Goal: Answer question/provide support: Answer question/provide support

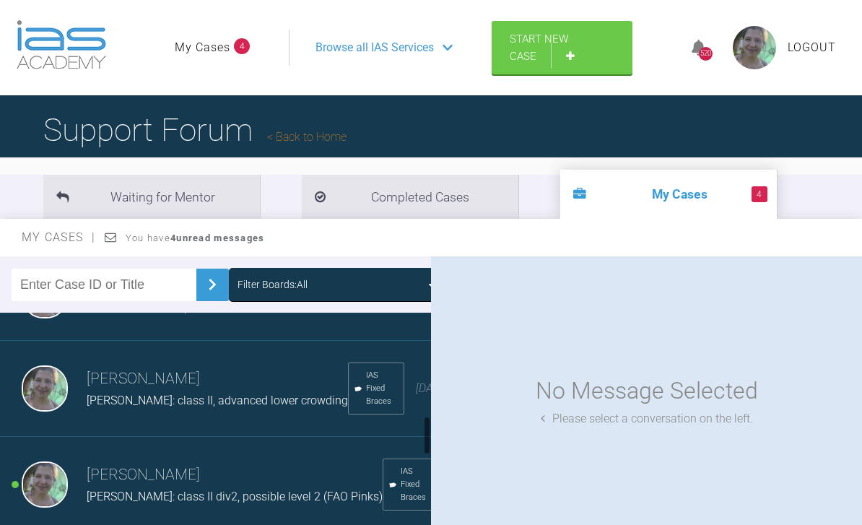
scroll to position [797, 0]
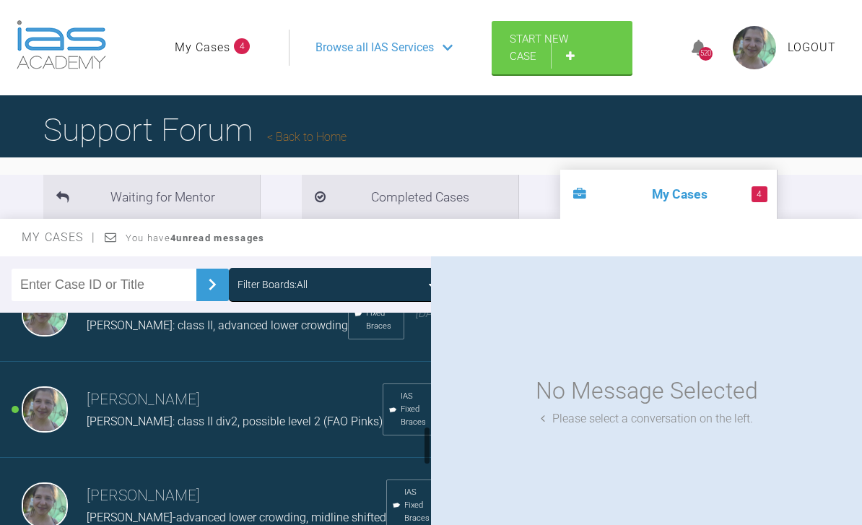
click at [149, 412] on h3 "[PERSON_NAME]" at bounding box center [235, 400] width 296 height 25
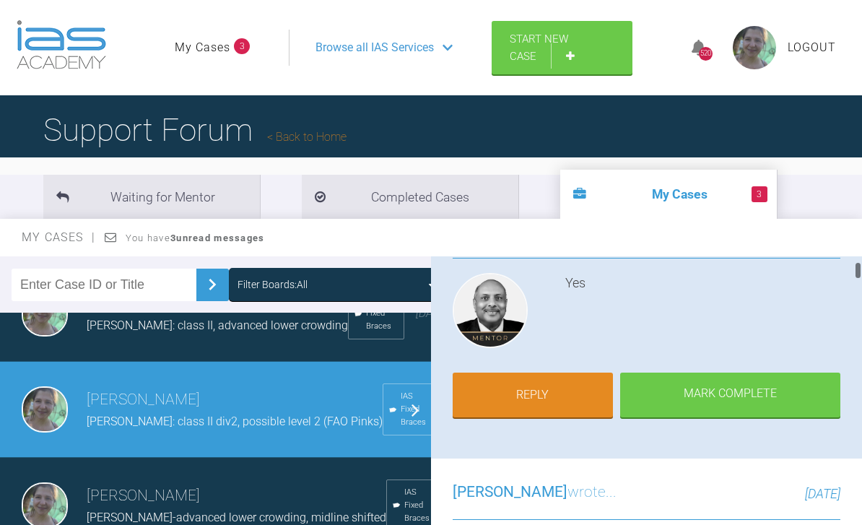
scroll to position [220, 0]
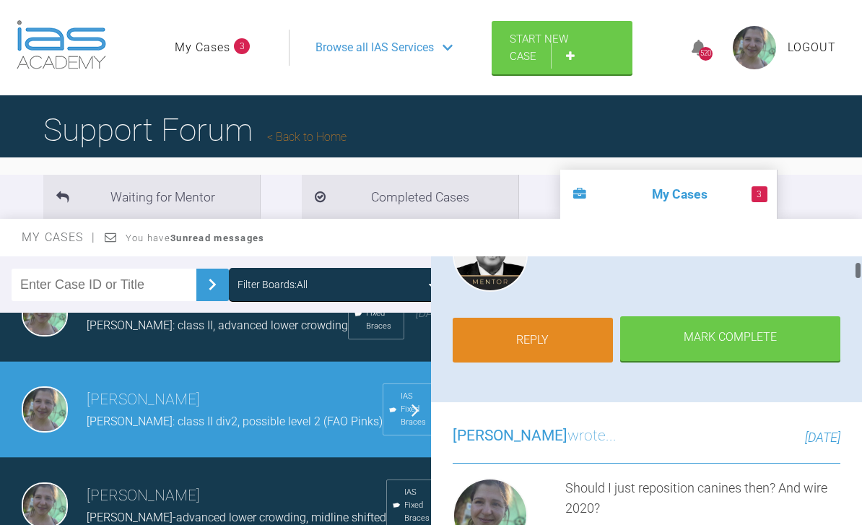
click at [539, 344] on link "Reply" at bounding box center [533, 340] width 160 height 45
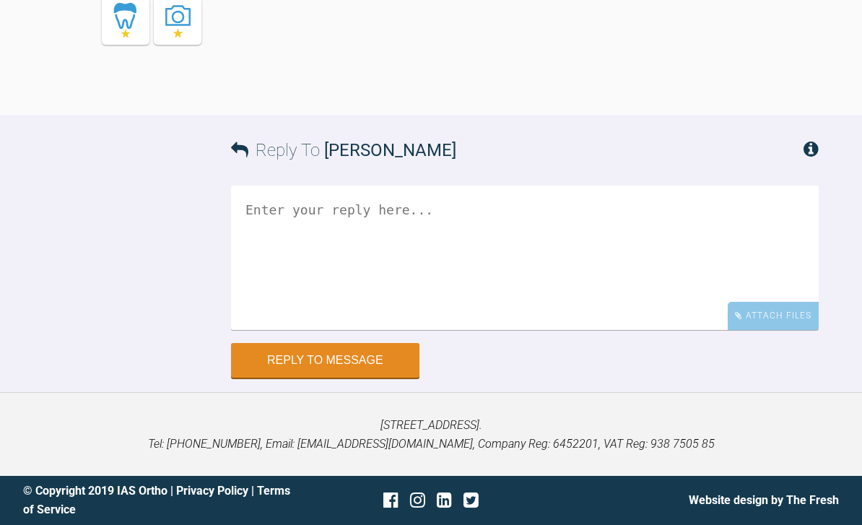
scroll to position [24342, 0]
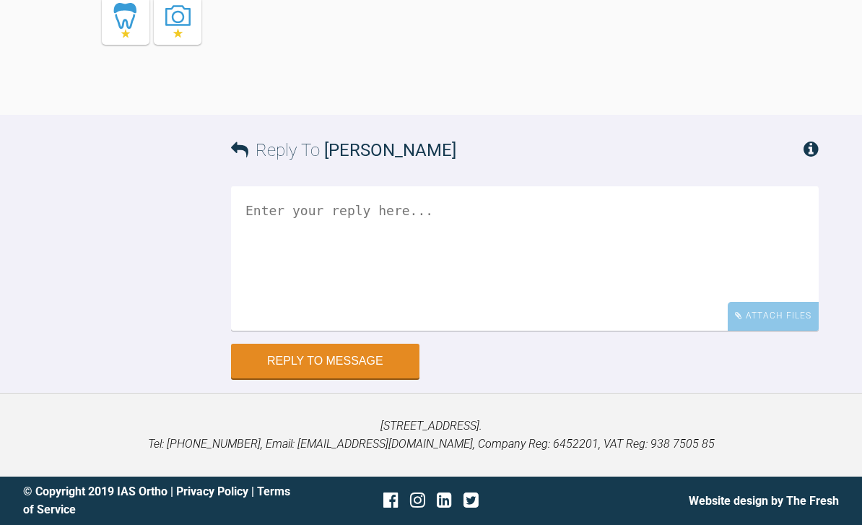
click at [271, 250] on textarea at bounding box center [525, 258] width 588 height 144
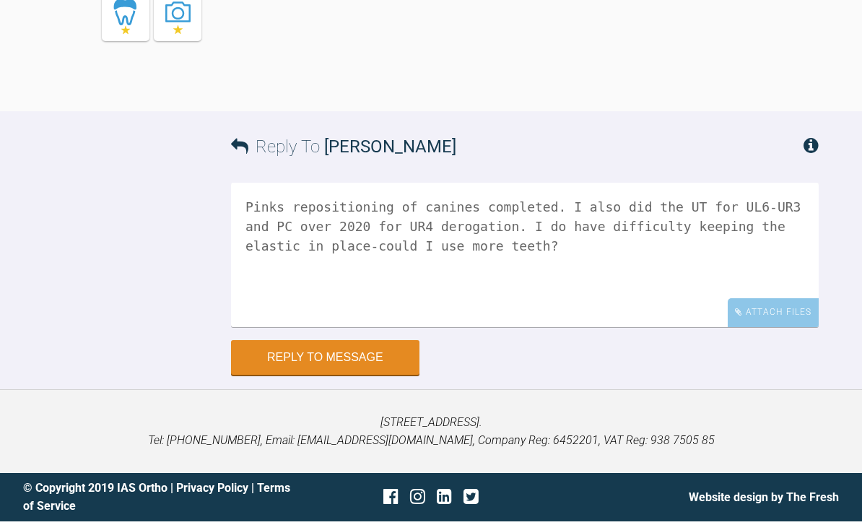
click at [307, 230] on textarea "Pinks repositioning of canines completed. I also did the UT for UL6-UR3 and PC …" at bounding box center [525, 258] width 588 height 144
click at [752, 232] on textarea "Pinks repositioning of canines completed. I also did the UT for UL6-UR3 and PC …" at bounding box center [525, 258] width 588 height 144
type textarea "Pinks repositioning of canines completed. I also did the UT for UL6-UR3 and PC …"
click at [772, 316] on div "Attach Files" at bounding box center [773, 316] width 91 height 28
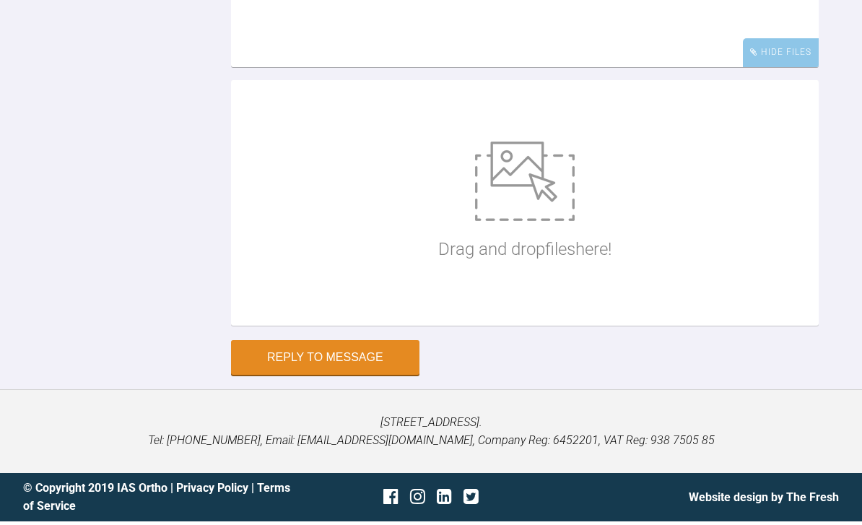
scroll to position [24392, 0]
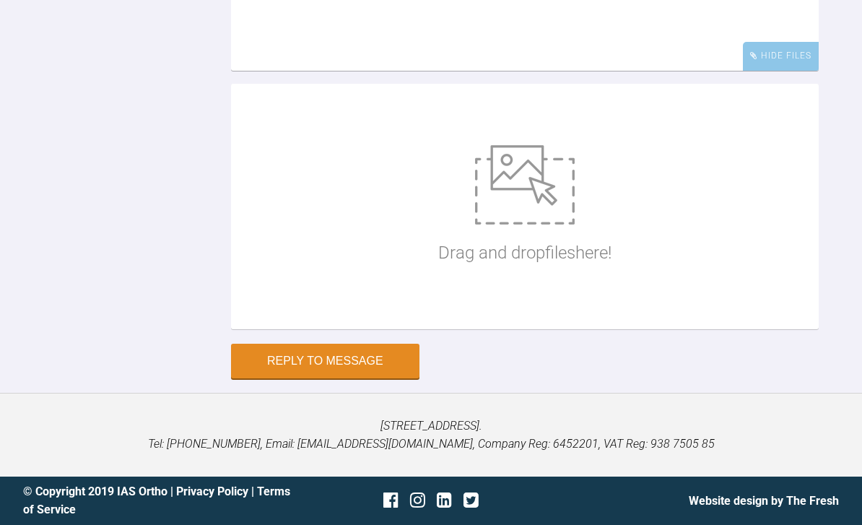
click at [492, 225] on img at bounding box center [525, 184] width 100 height 79
type input "C:\fakepath\DSC_0936.jpeg"
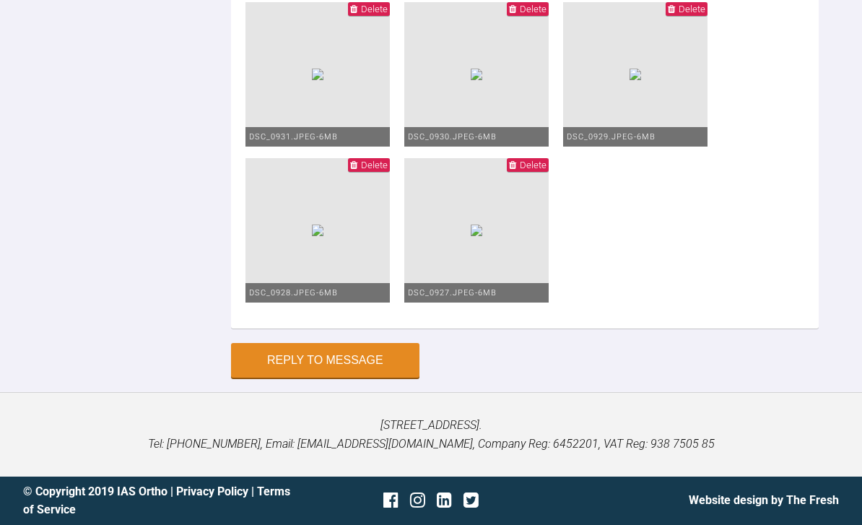
scroll to position [25017, 0]
click at [347, 379] on button "Reply to Message" at bounding box center [325, 361] width 188 height 35
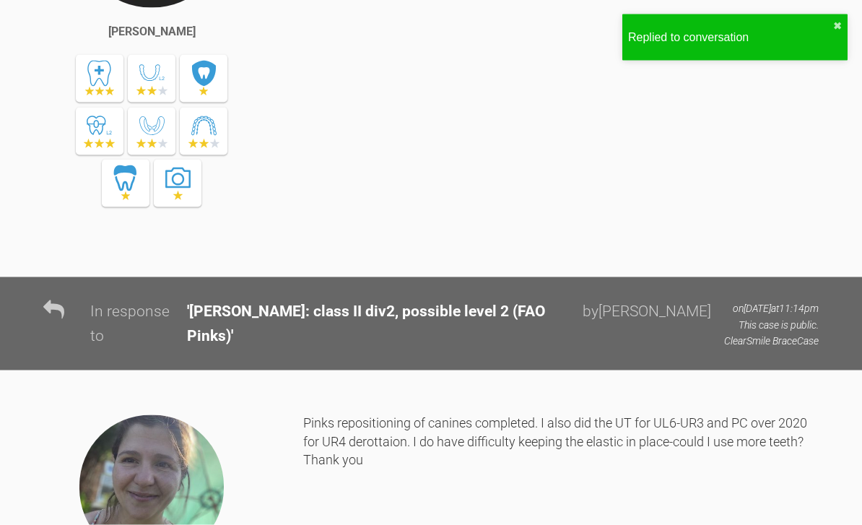
scroll to position [23239, 0]
